Goal: Book appointment/travel/reservation

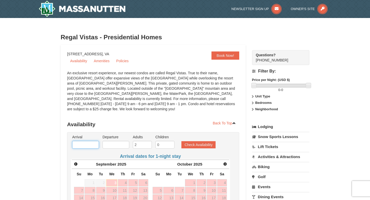
click at [81, 141] on input "text" at bounding box center [85, 145] width 27 height 8
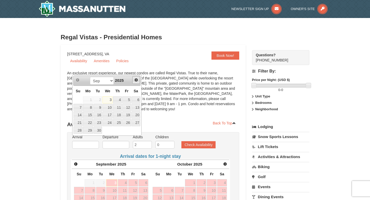
click at [137, 81] on span "Next" at bounding box center [136, 80] width 4 height 4
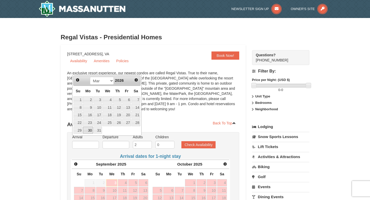
click at [88, 130] on link "30" at bounding box center [88, 130] width 10 height 7
type input "[DATE]"
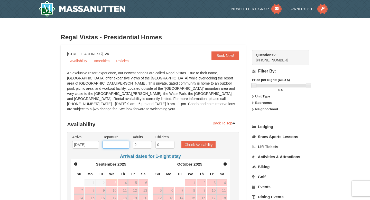
click at [123, 141] on input "text" at bounding box center [116, 145] width 27 height 8
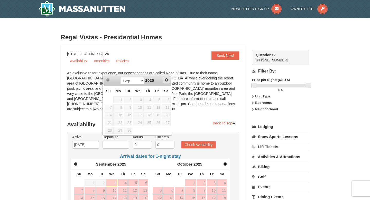
click at [165, 81] on span "Next" at bounding box center [167, 80] width 4 height 4
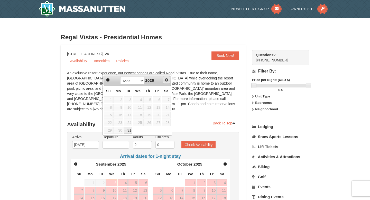
click at [165, 81] on span "Next" at bounding box center [167, 80] width 4 height 4
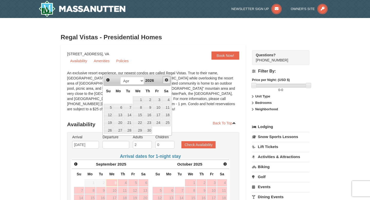
click at [165, 81] on span "Next" at bounding box center [167, 80] width 4 height 4
click at [107, 80] on span "Prev" at bounding box center [108, 80] width 4 height 4
click at [158, 99] on link "3" at bounding box center [157, 99] width 9 height 7
type input "[DATE]"
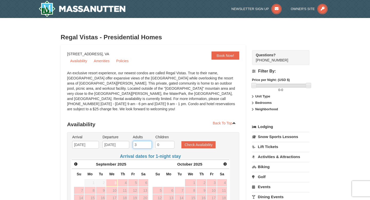
click at [148, 141] on input "3" at bounding box center [142, 145] width 19 height 8
type input "4"
click at [148, 141] on input "4" at bounding box center [142, 145] width 19 height 8
click at [171, 141] on input "1" at bounding box center [165, 145] width 19 height 8
type input "2"
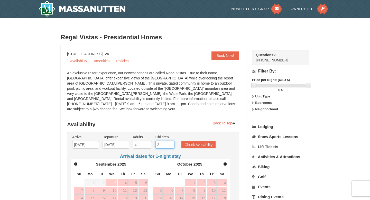
click at [171, 141] on input "2" at bounding box center [165, 145] width 19 height 8
click at [196, 141] on button "Check Availability" at bounding box center [199, 144] width 34 height 7
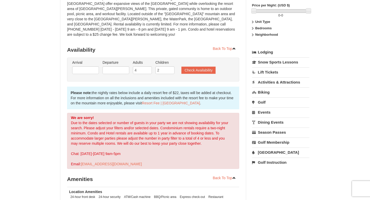
scroll to position [71, 0]
